Goal: Task Accomplishment & Management: Manage account settings

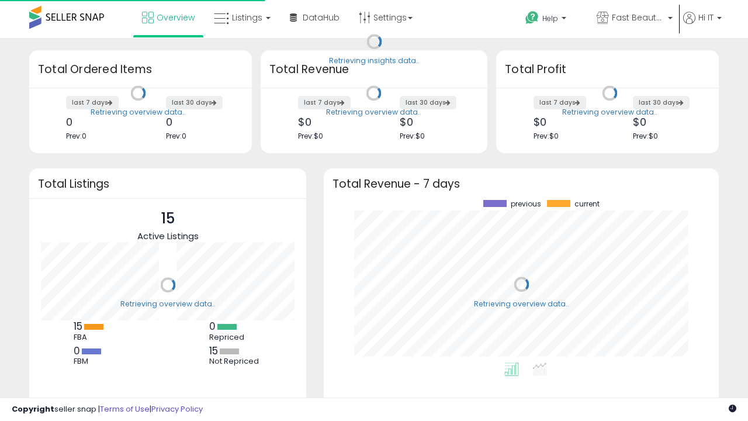
scroll to position [162, 372]
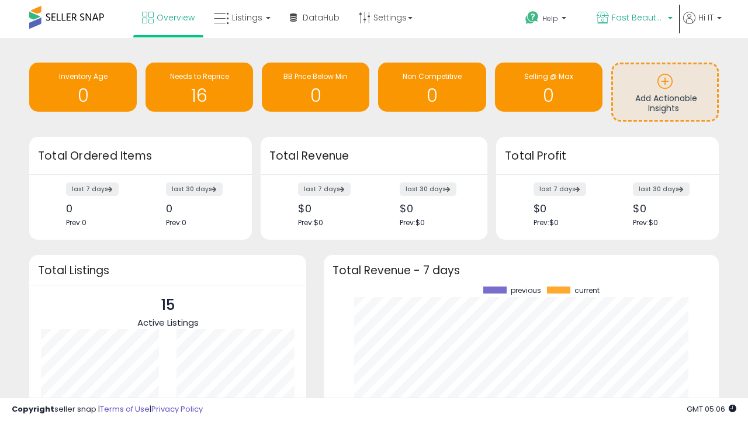
click at [633, 19] on span "Fast Beauty ([GEOGRAPHIC_DATA])" at bounding box center [638, 18] width 53 height 12
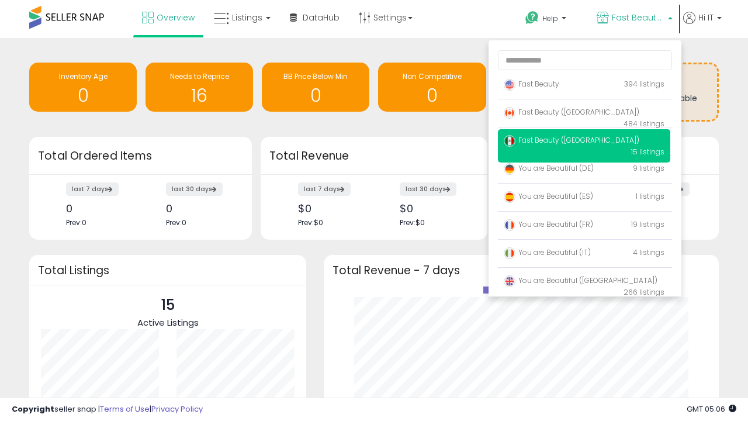
click at [584, 114] on span "Fast Beauty ([GEOGRAPHIC_DATA])" at bounding box center [572, 112] width 136 height 10
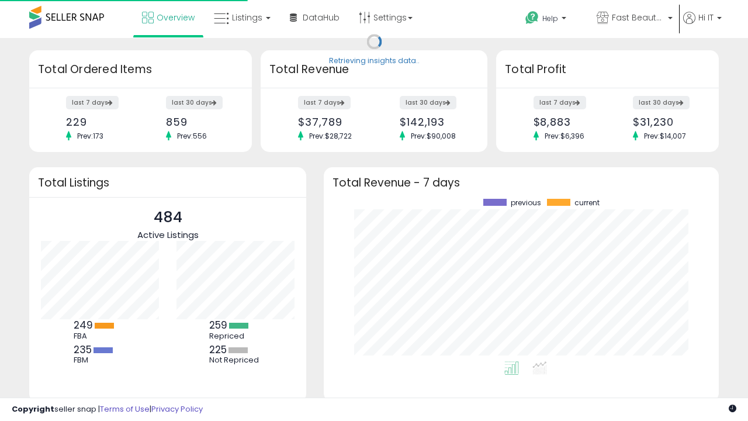
scroll to position [162, 372]
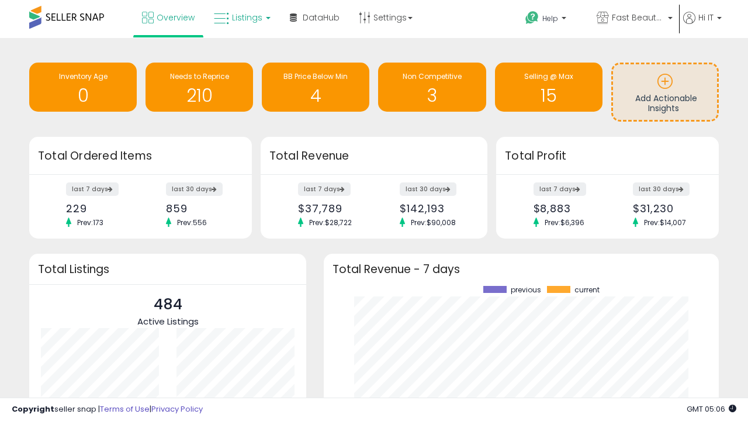
click at [241, 18] on span "Listings" at bounding box center [247, 18] width 30 height 12
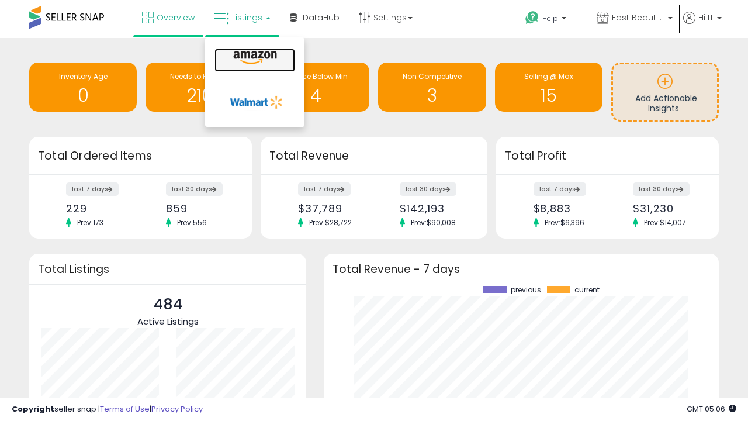
click at [254, 58] on icon at bounding box center [255, 57] width 51 height 15
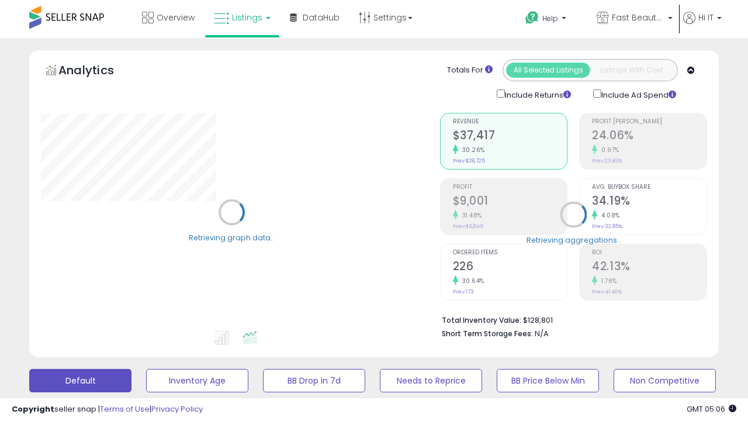
scroll to position [227, 0]
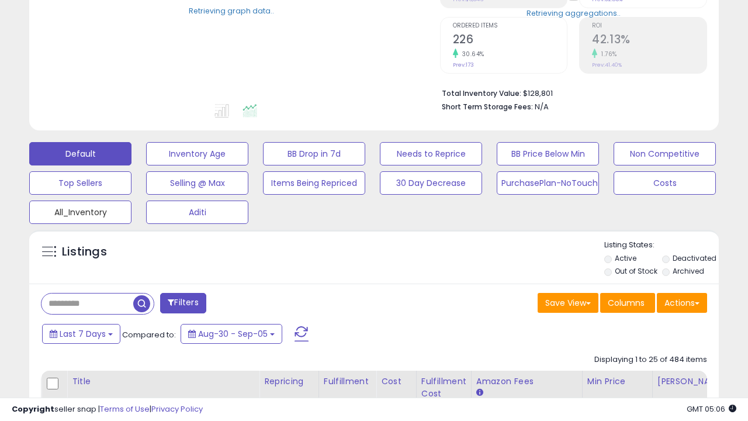
click at [80, 210] on button "All_Inventory" at bounding box center [80, 211] width 102 height 23
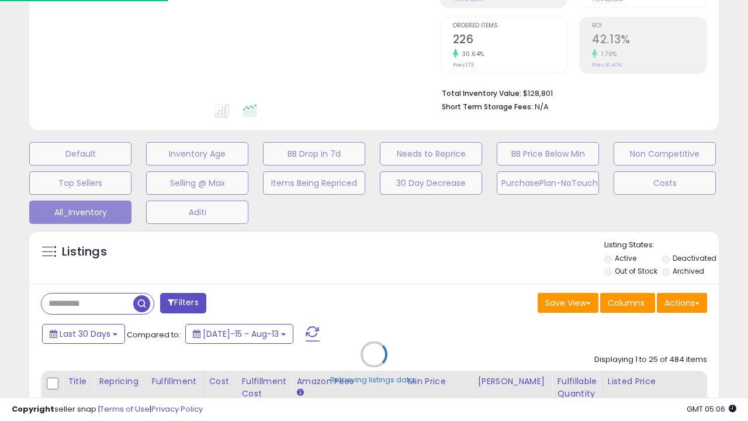
scroll to position [240, 398]
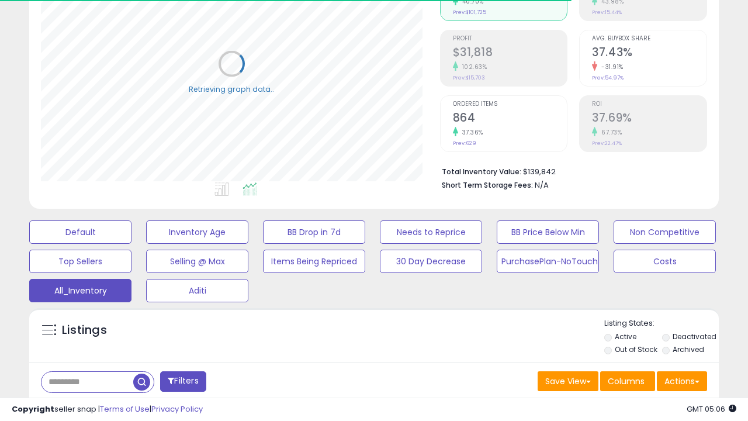
click at [83, 406] on span "Last 30 Days" at bounding box center [85, 412] width 51 height 12
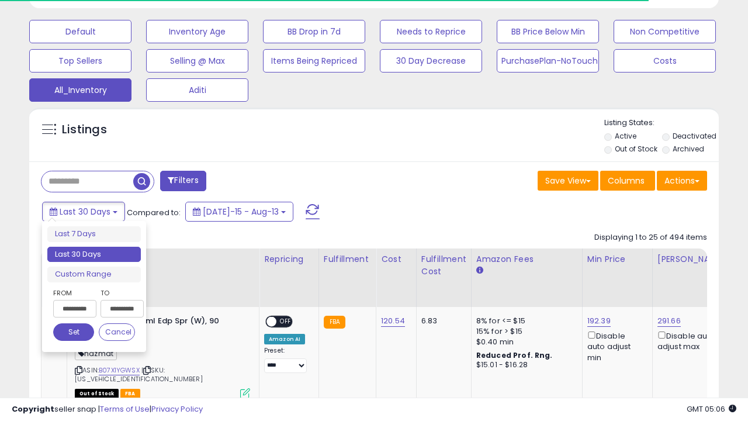
click at [94, 254] on li "Last 30 Days" at bounding box center [93, 255] width 93 height 16
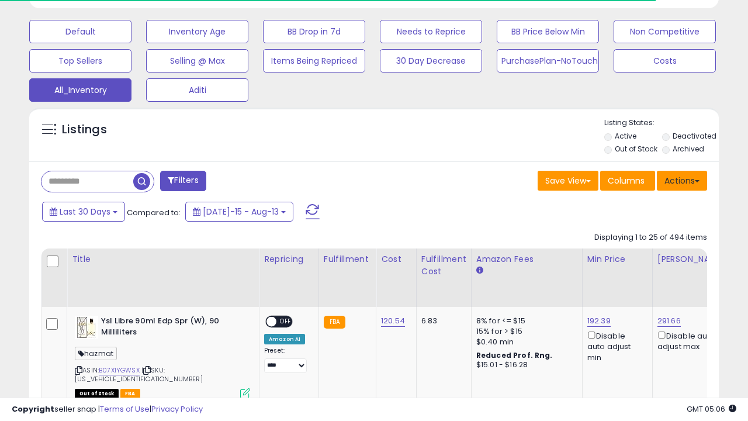
click at [682, 179] on button "Actions" at bounding box center [682, 181] width 50 height 20
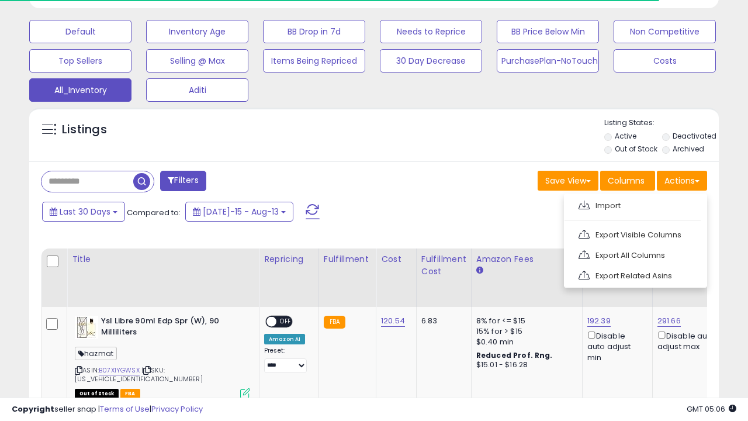
click at [634, 254] on link "Export All Columns" at bounding box center [634, 255] width 128 height 18
